Goal: Transaction & Acquisition: Purchase product/service

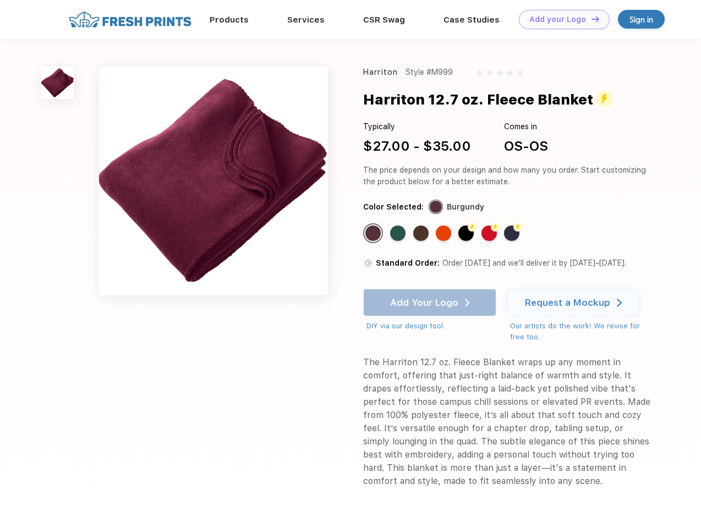
click at [560, 19] on link "Add your Logo Design Tool" at bounding box center [564, 19] width 91 height 19
click at [0, 0] on div "Design Tool" at bounding box center [0, 0] width 0 height 0
click at [590, 19] on link "Add your Logo Design Tool" at bounding box center [564, 19] width 91 height 19
click at [58, 82] on img at bounding box center [57, 83] width 32 height 32
click at [374, 233] on div "Standard Color" at bounding box center [372, 232] width 15 height 15
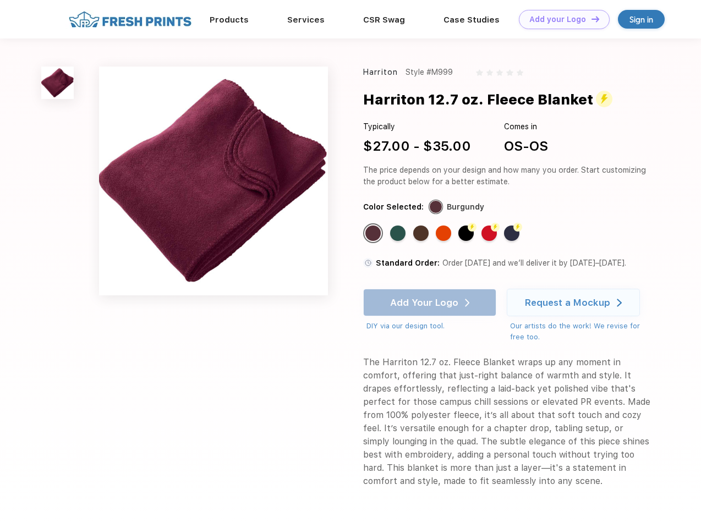
click at [399, 233] on div "Standard Color" at bounding box center [397, 232] width 15 height 15
click at [422, 233] on div "Standard Color" at bounding box center [420, 232] width 15 height 15
click at [444, 233] on div "Standard Color" at bounding box center [443, 232] width 15 height 15
click at [467, 233] on div "Flash Color" at bounding box center [465, 232] width 15 height 15
click at [490, 233] on div "Flash Color" at bounding box center [488, 232] width 15 height 15
